Goal: Task Accomplishment & Management: Manage account settings

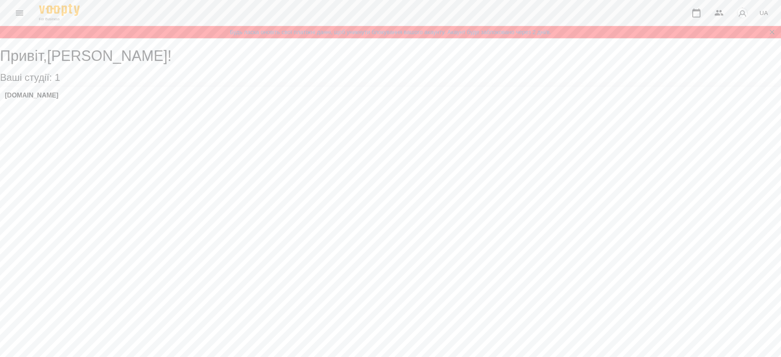
click at [15, 16] on icon "Menu" at bounding box center [20, 13] width 10 height 10
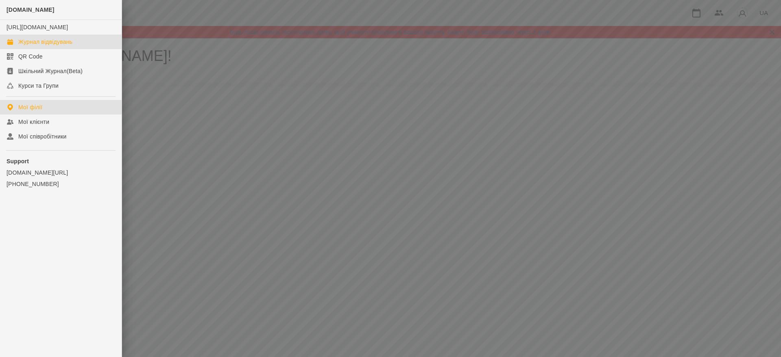
click at [47, 46] on div "Журнал відвідувань" at bounding box center [45, 42] width 54 height 8
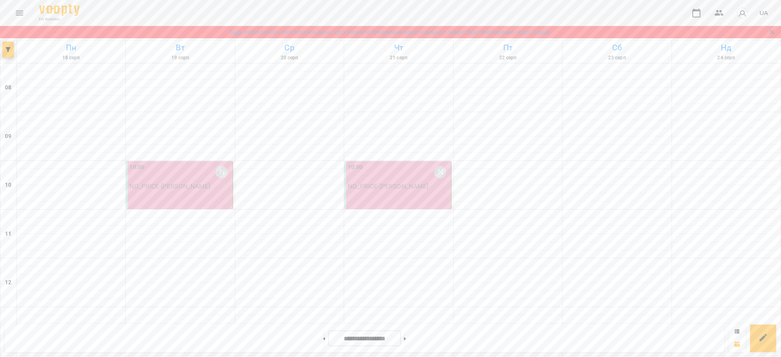
scroll to position [356, 0]
drag, startPoint x: 76, startPoint y: 266, endPoint x: 72, endPoint y: 264, distance: 4.2
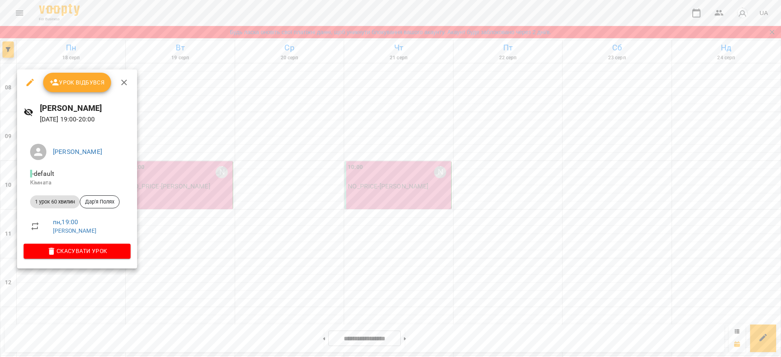
click at [127, 81] on icon "button" at bounding box center [124, 83] width 10 height 10
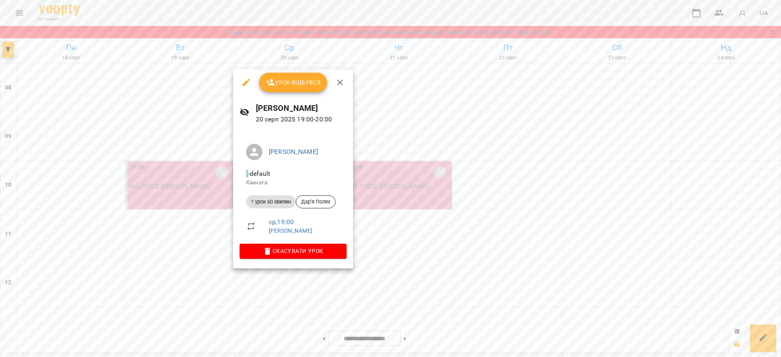
click at [292, 83] on span "Урок відбувся" at bounding box center [293, 83] width 55 height 10
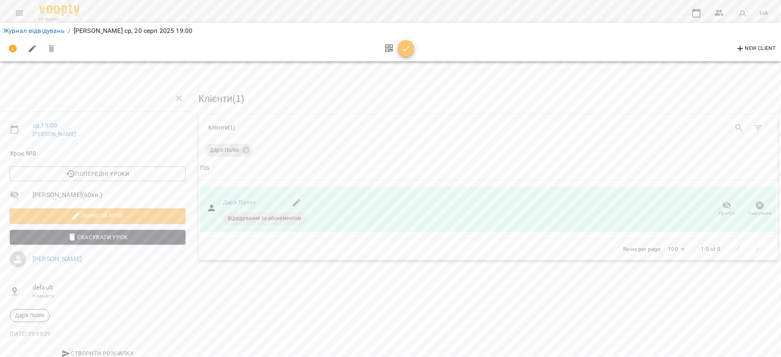
click at [411, 46] on span "button" at bounding box center [406, 49] width 16 height 10
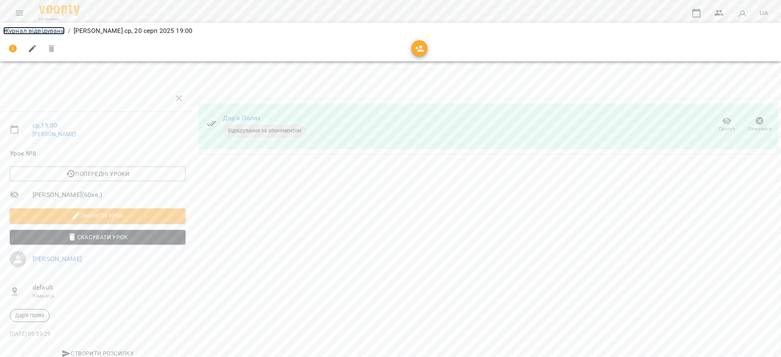
click at [40, 31] on link "Журнал відвідувань" at bounding box center [33, 31] width 61 height 8
